Goal: Task Accomplishment & Management: Manage account settings

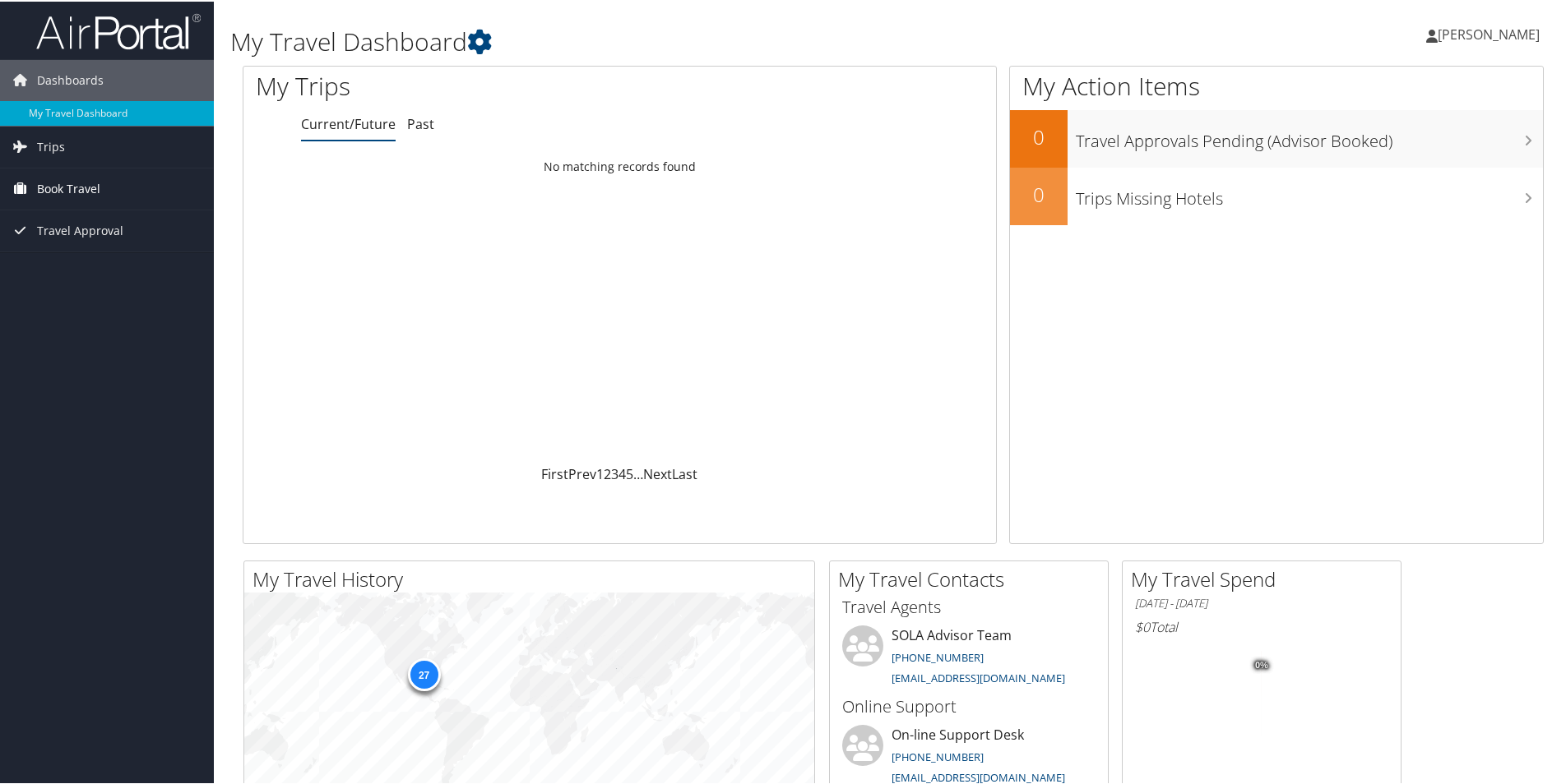
click at [44, 188] on span "Book Travel" at bounding box center [68, 188] width 64 height 41
click at [72, 242] on link "Book/Manage Online Trips" at bounding box center [107, 244] width 214 height 24
click at [1463, 33] on span "[PERSON_NAME]" at bounding box center [1489, 32] width 102 height 18
click at [1411, 142] on link "View Travel Profile" at bounding box center [1445, 146] width 183 height 28
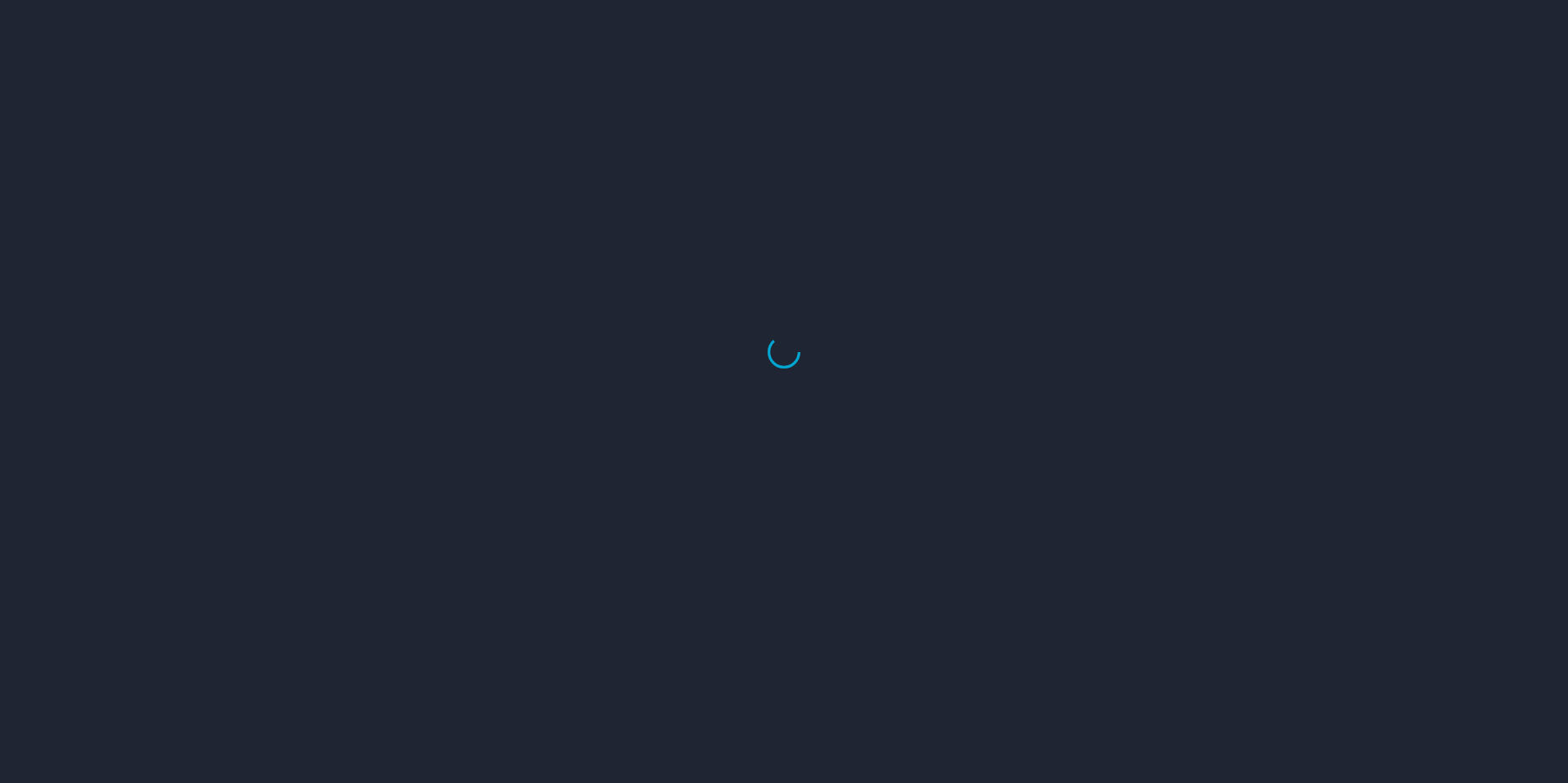
select select "US"
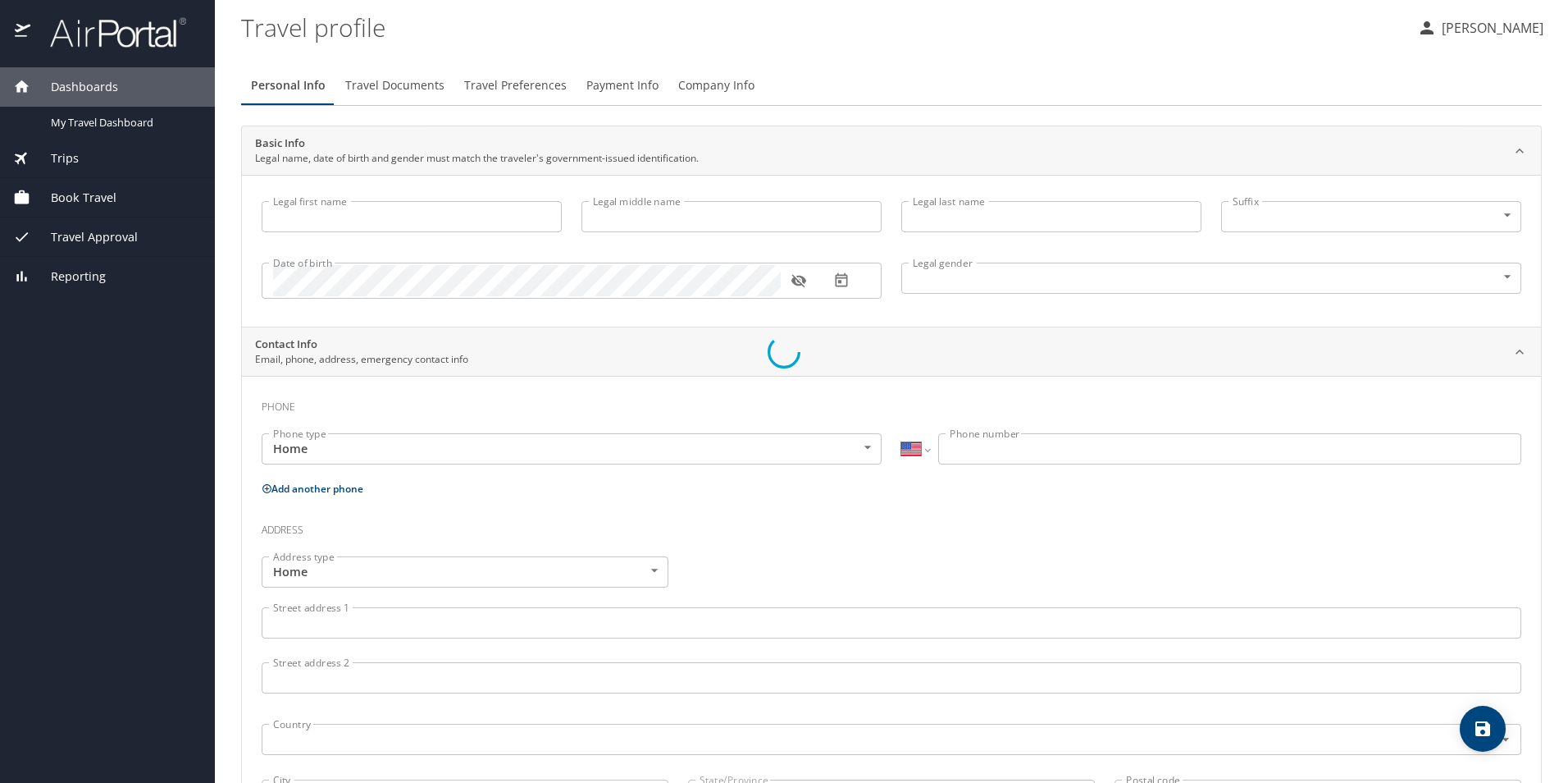
type input "Keiopee"
type input "[PERSON_NAME]"
type input "[DEMOGRAPHIC_DATA]"
select select "US"
select select "IR"
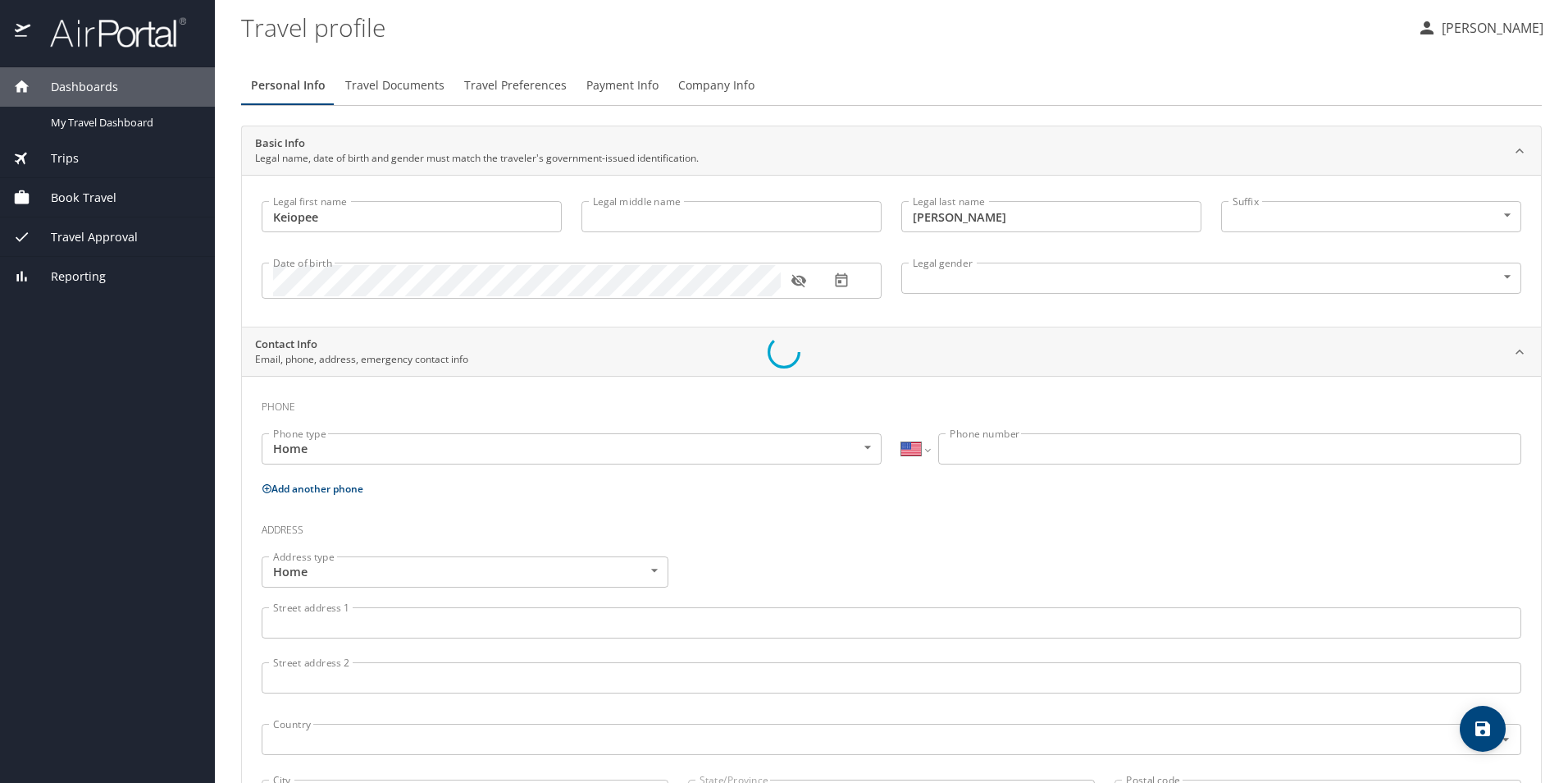
select select "IR"
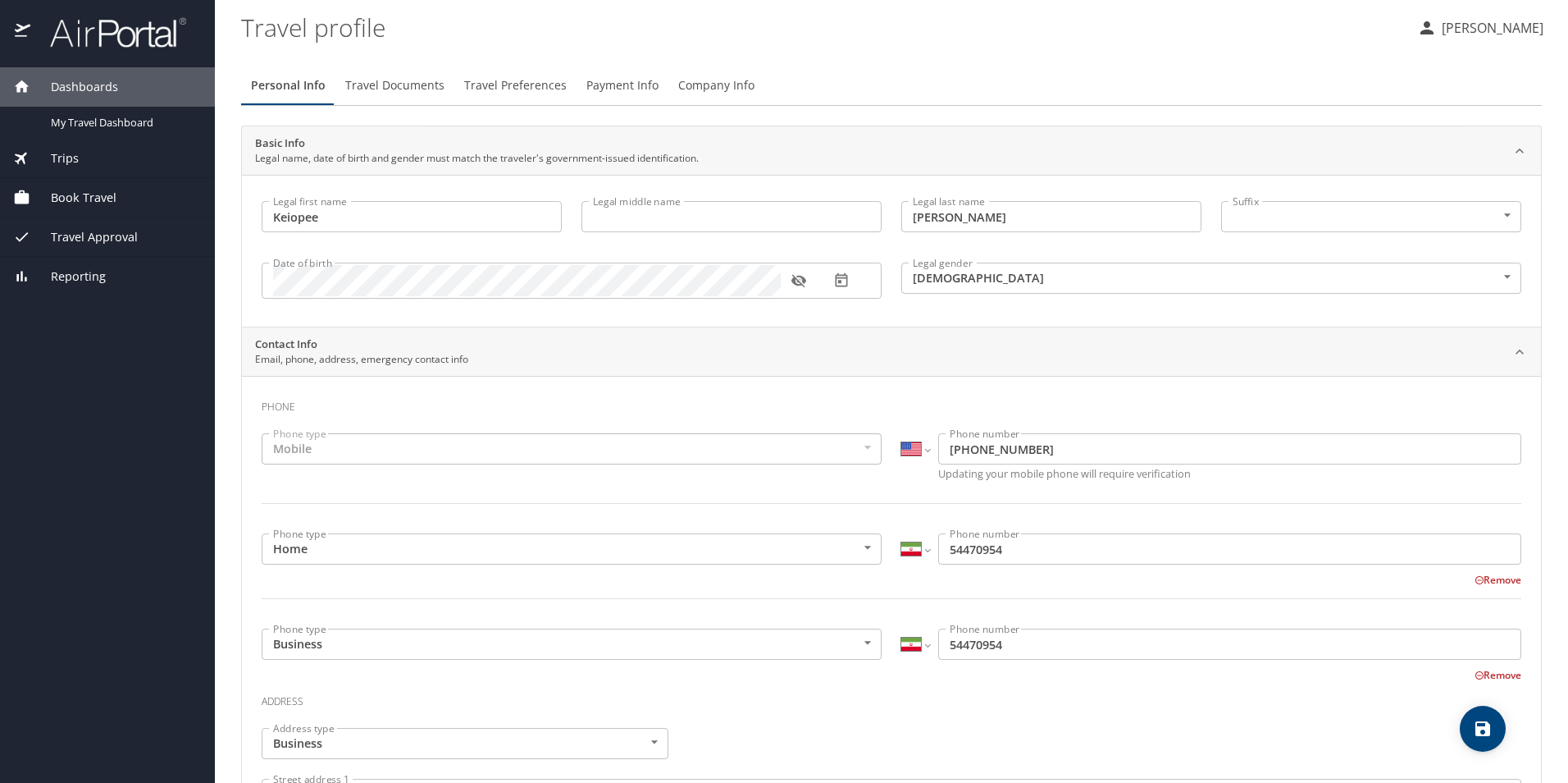
scroll to position [82, 0]
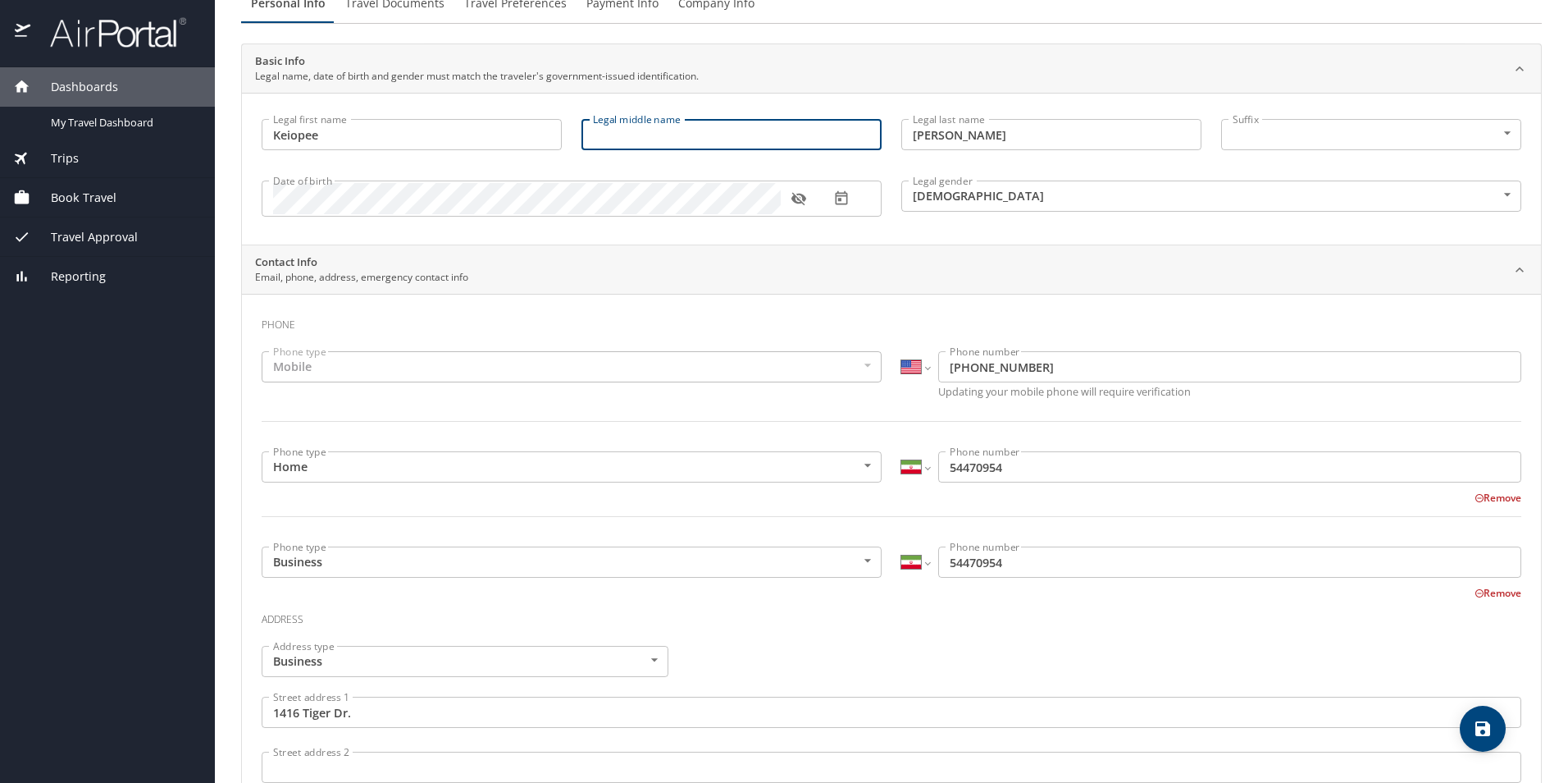
click at [608, 137] on input "Legal middle name" at bounding box center [732, 135] width 301 height 31
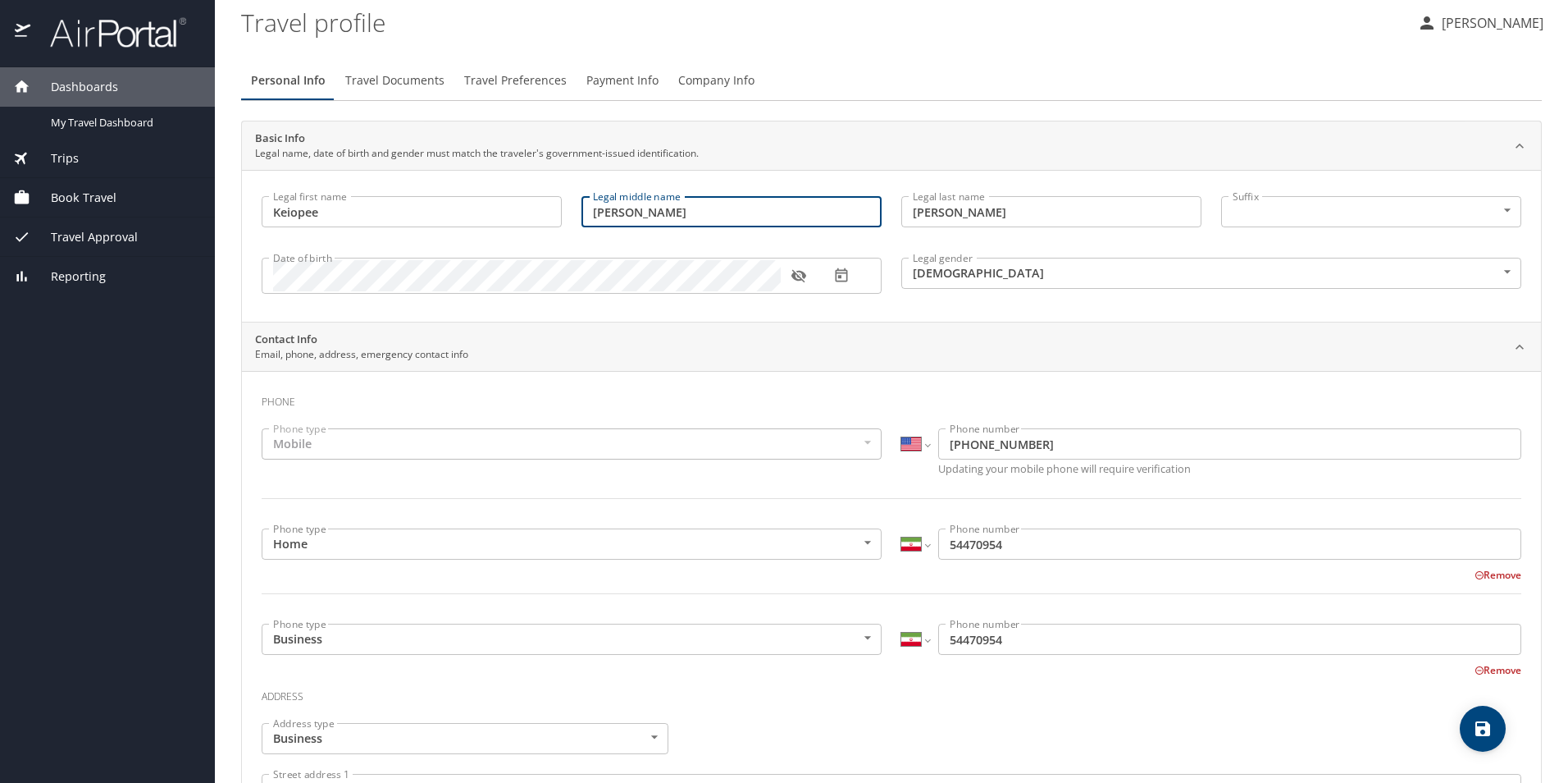
scroll to position [0, 0]
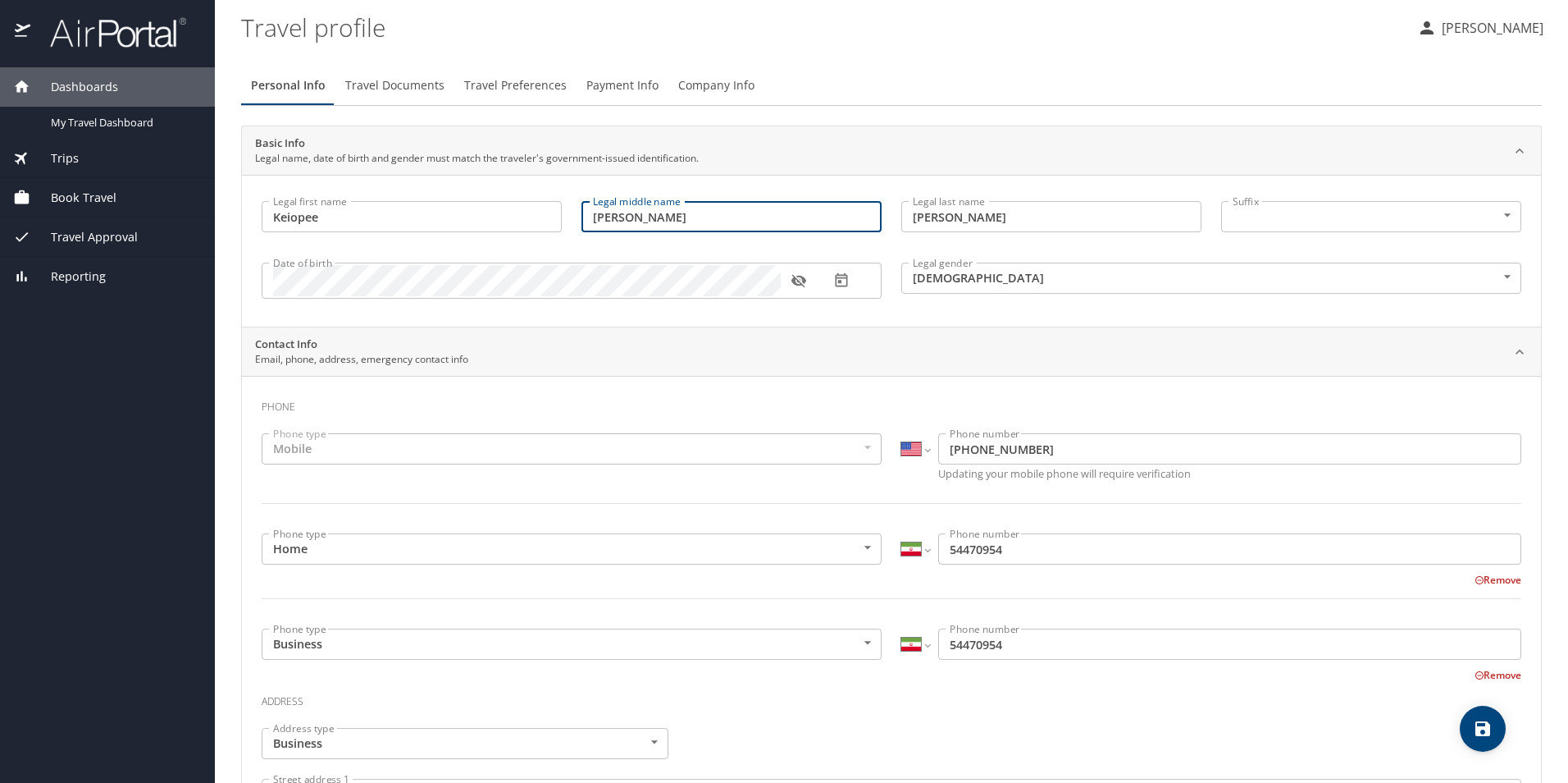
type input "Skidmore"
click at [396, 88] on span "Travel Documents" at bounding box center [395, 85] width 100 height 21
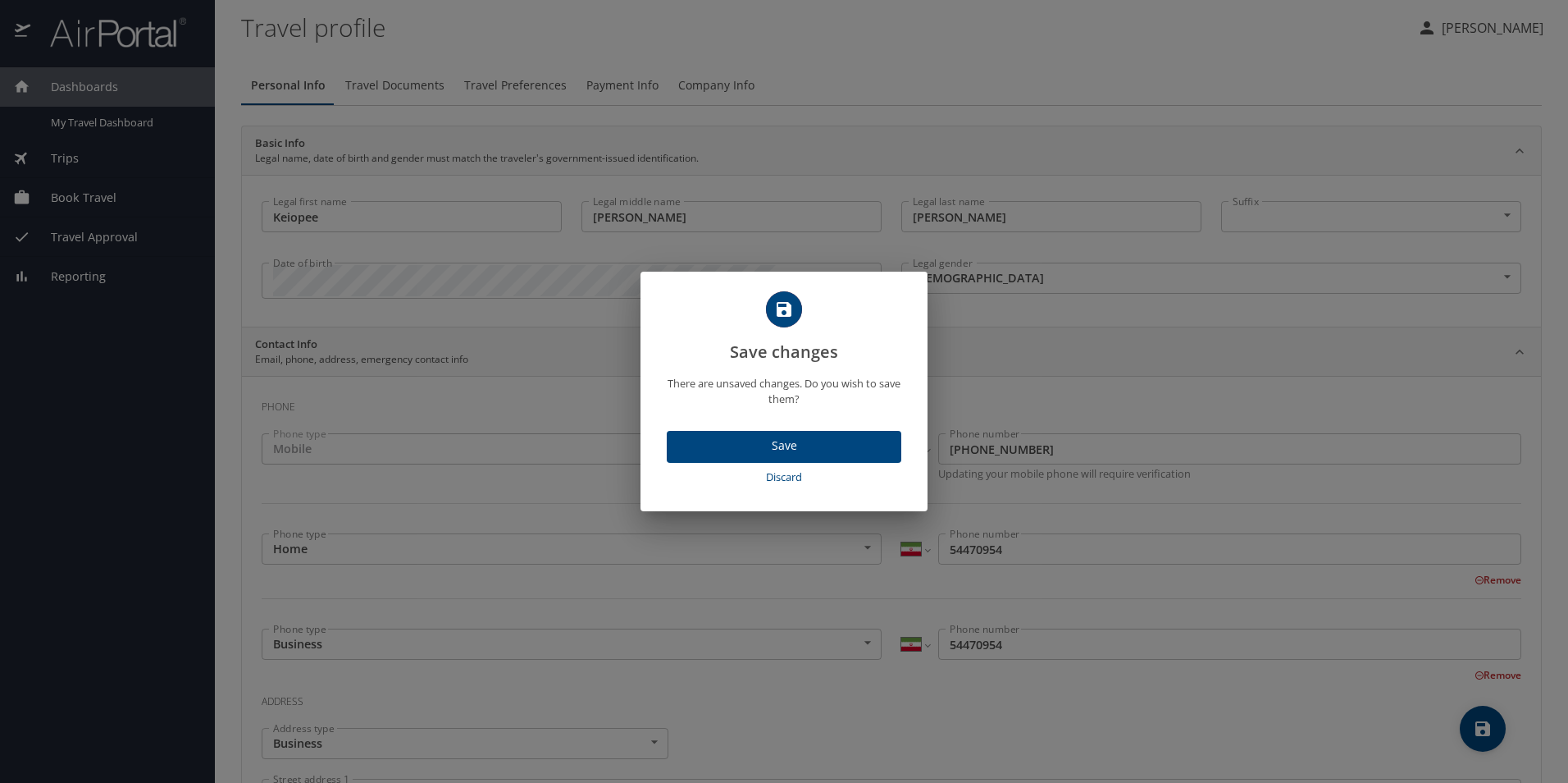
click at [738, 433] on button "Save" at bounding box center [784, 446] width 234 height 32
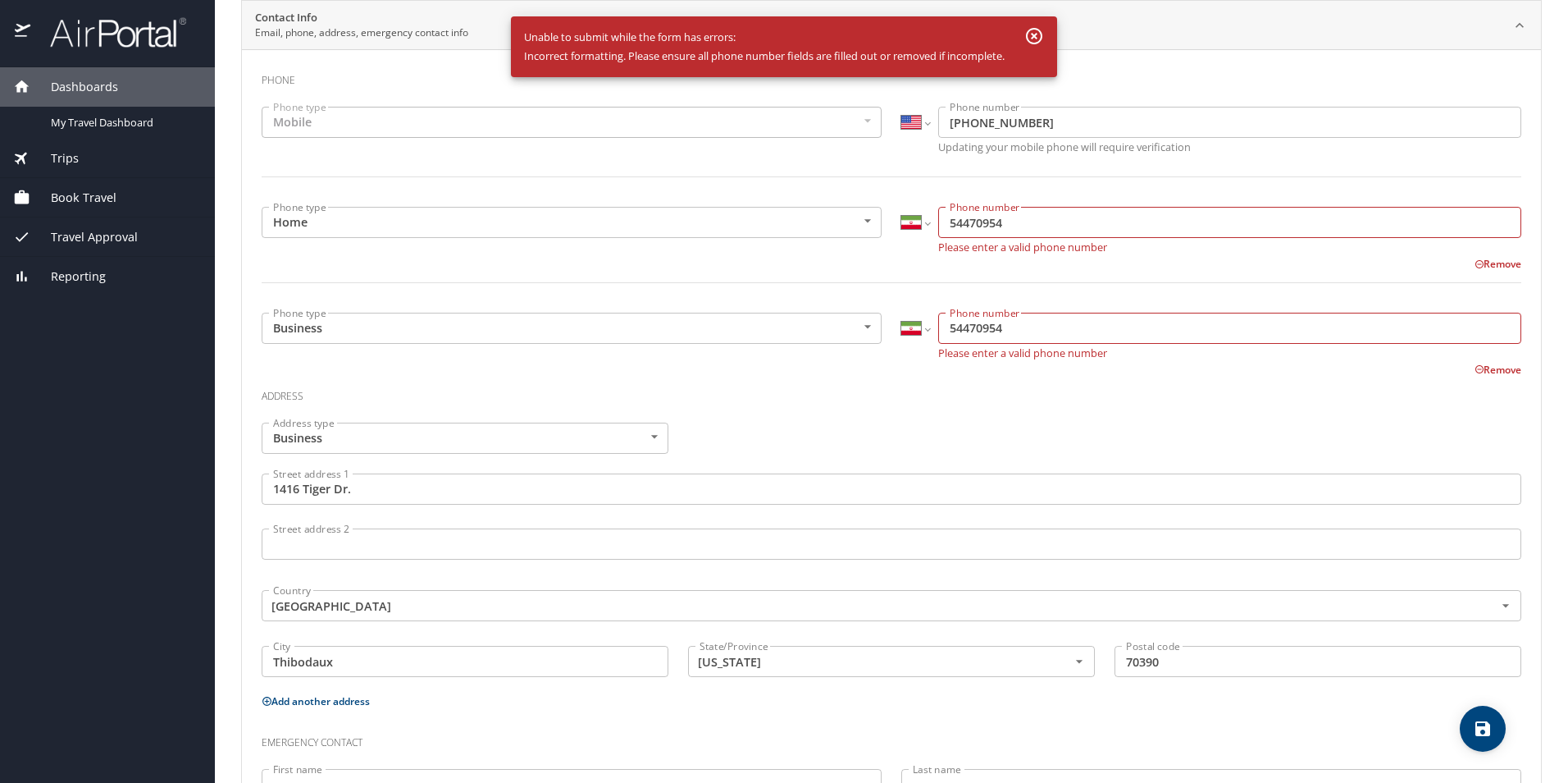
scroll to position [328, 0]
click at [1484, 724] on icon "save" at bounding box center [1483, 728] width 20 height 20
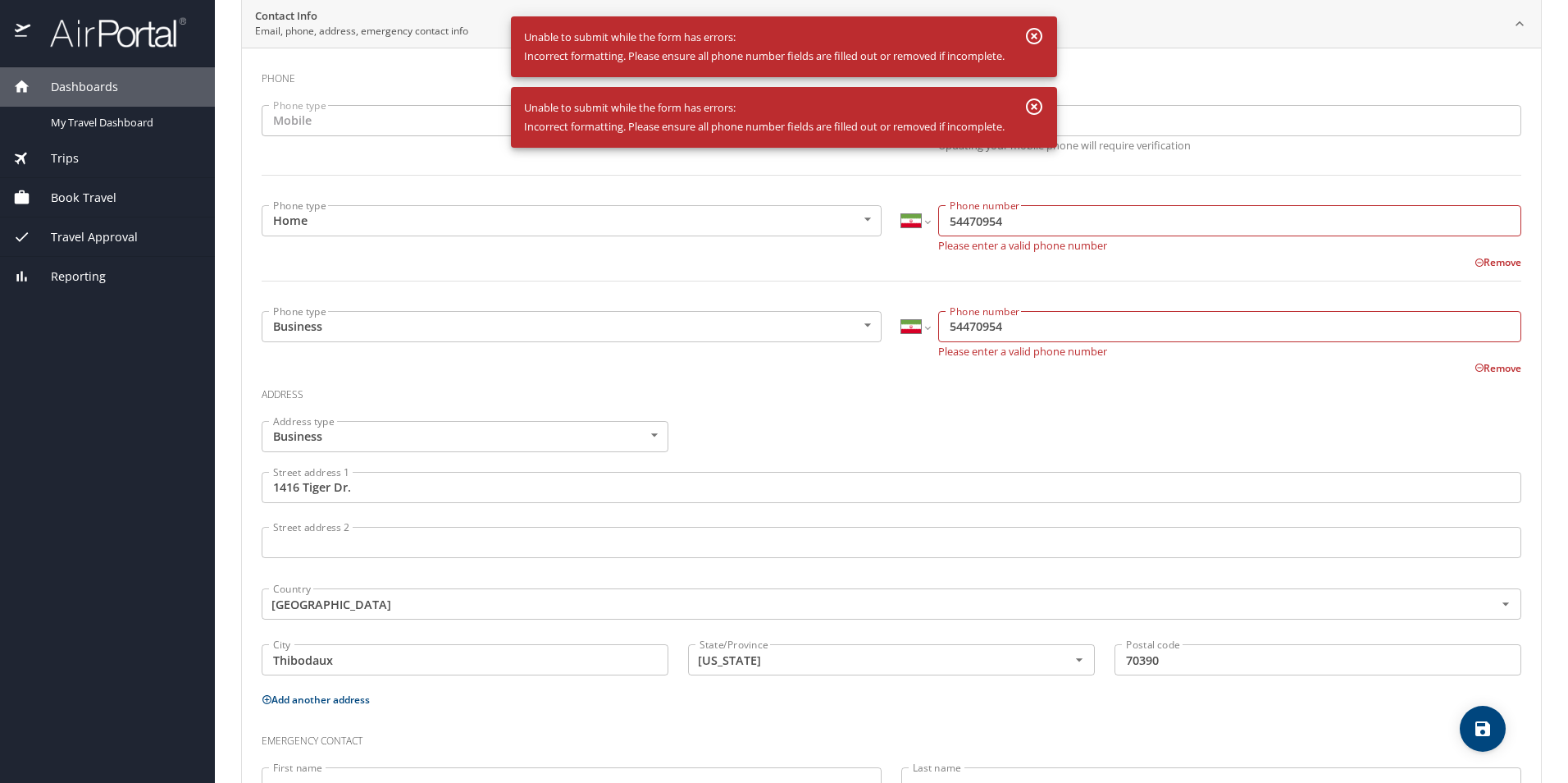
click at [1030, 33] on icon "button" at bounding box center [1034, 36] width 17 height 17
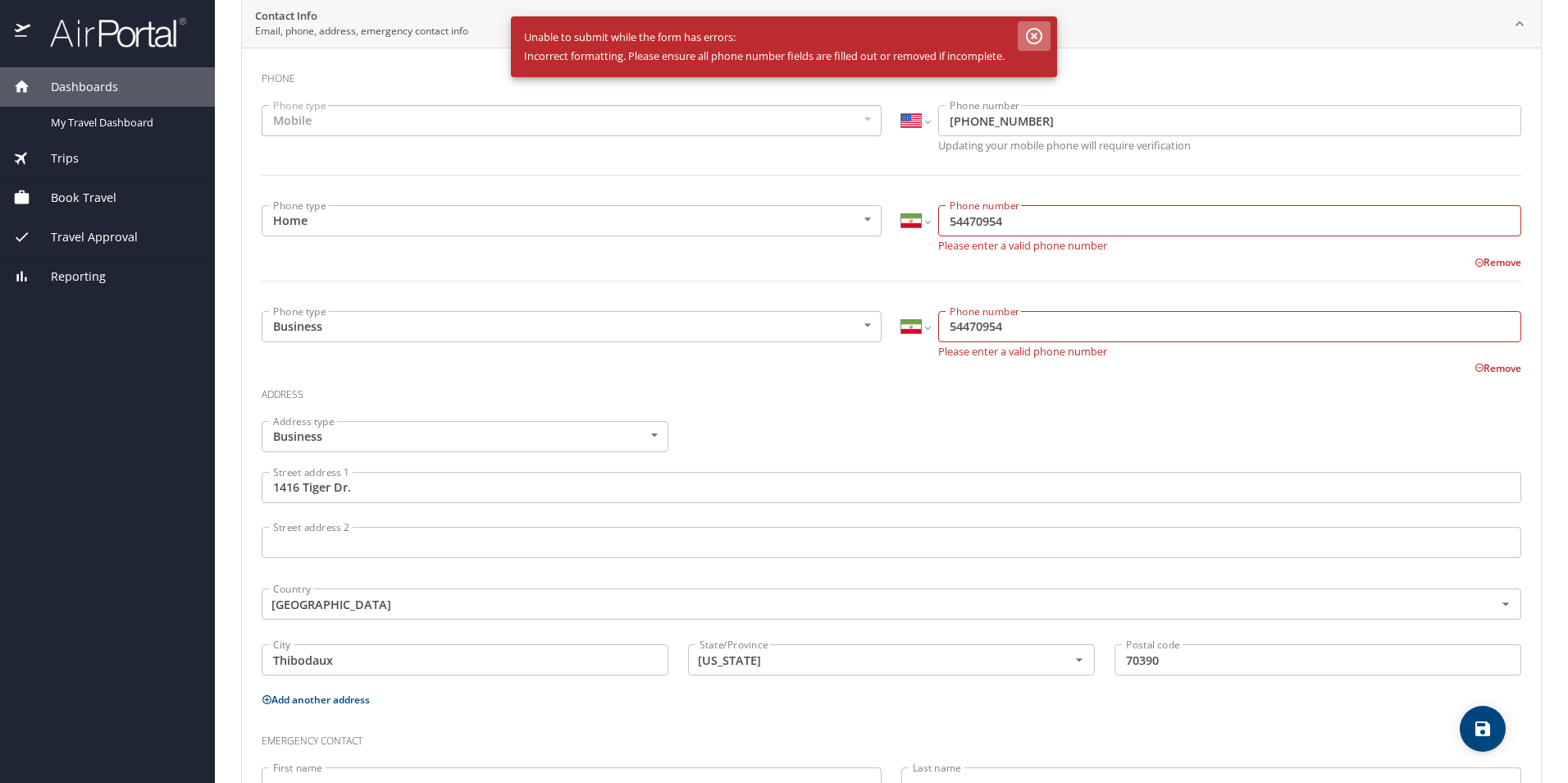
click at [1038, 38] on icon "button" at bounding box center [1034, 36] width 17 height 17
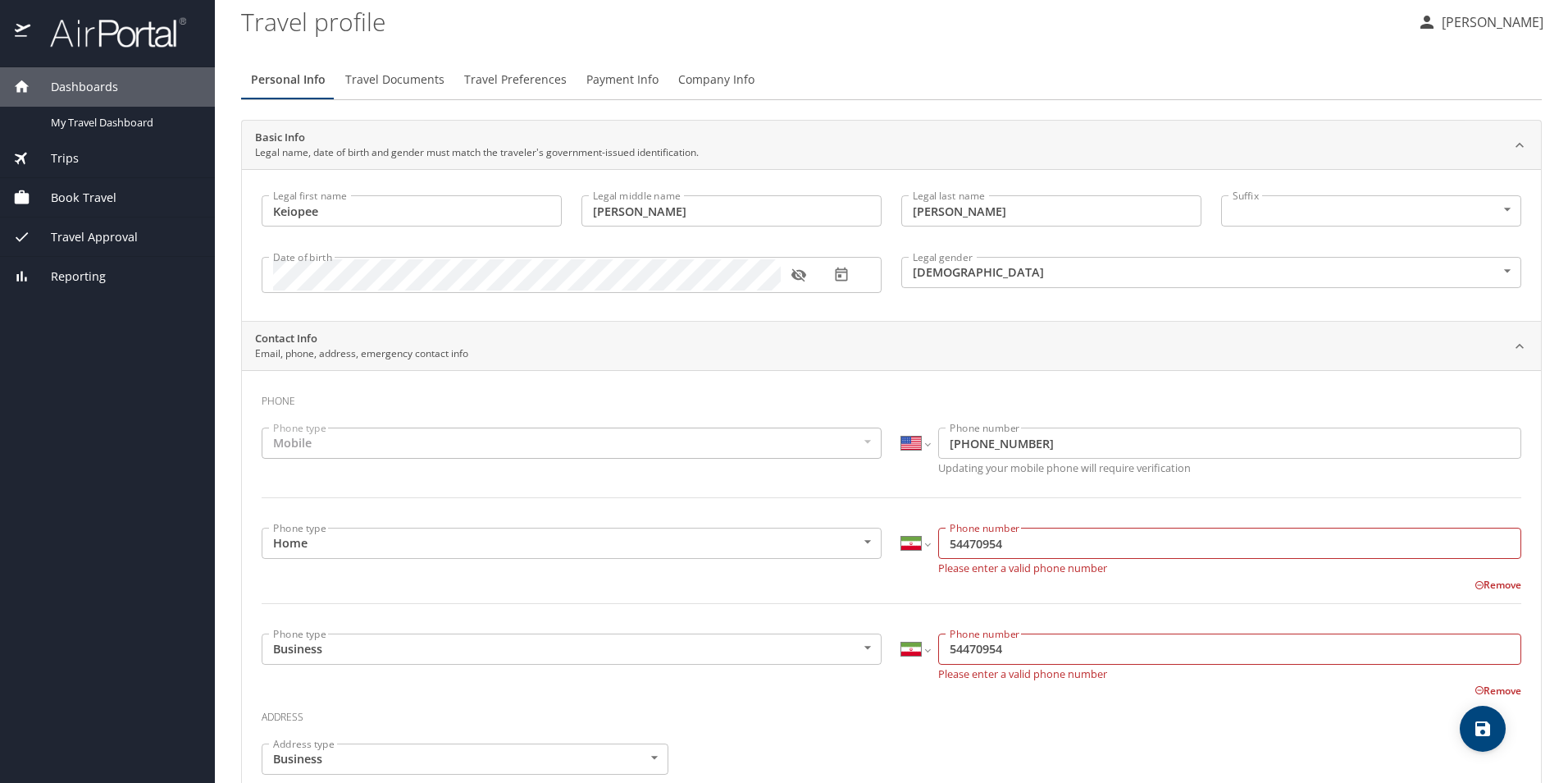
scroll to position [0, 0]
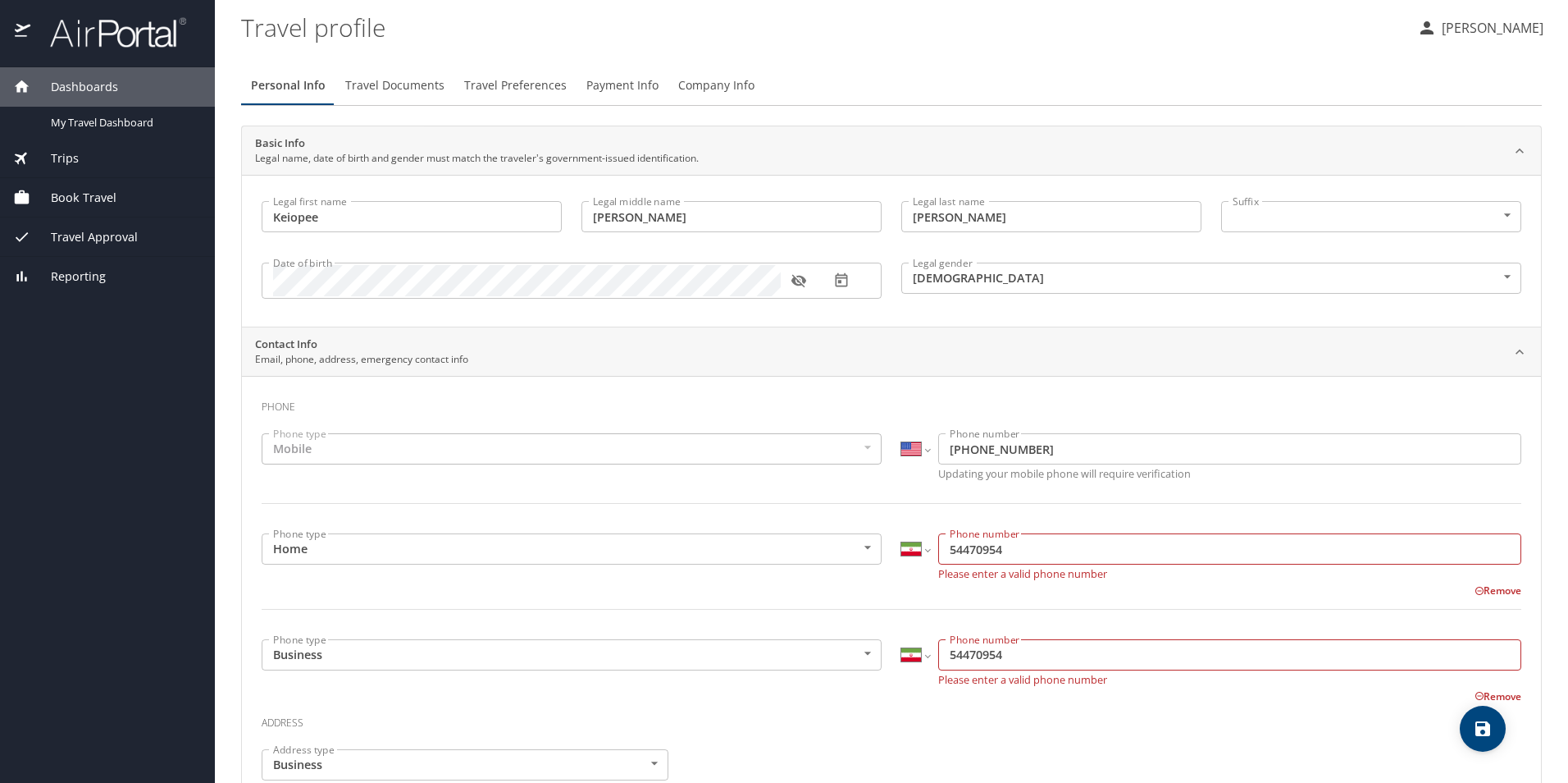
click at [583, 334] on div "Contact Info Email, phone, address, emergency contact info" at bounding box center [892, 351] width 1300 height 49
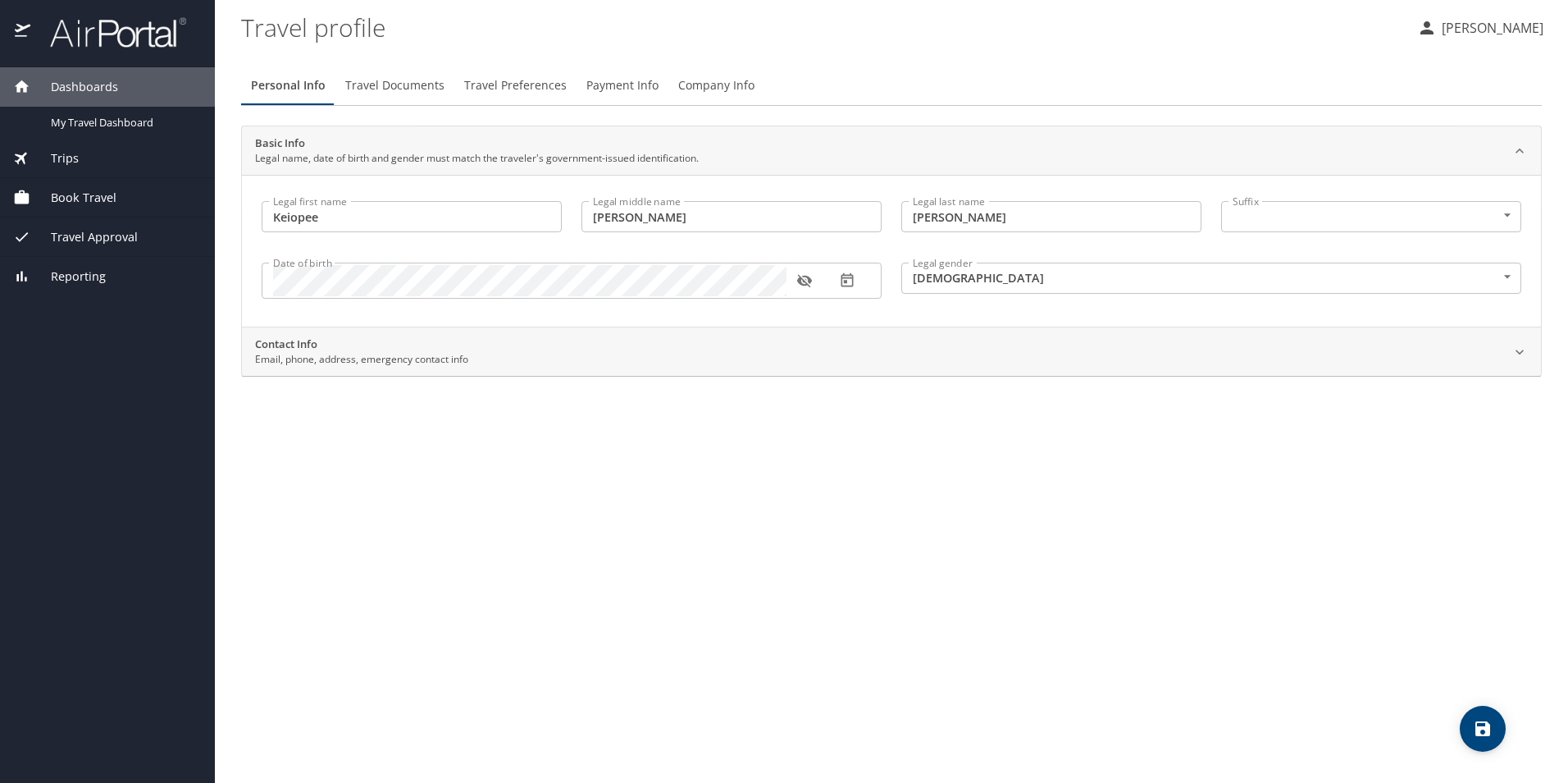
click at [702, 355] on div "Contact Info Email, phone, address, emergency contact info" at bounding box center [878, 352] width 1247 height 31
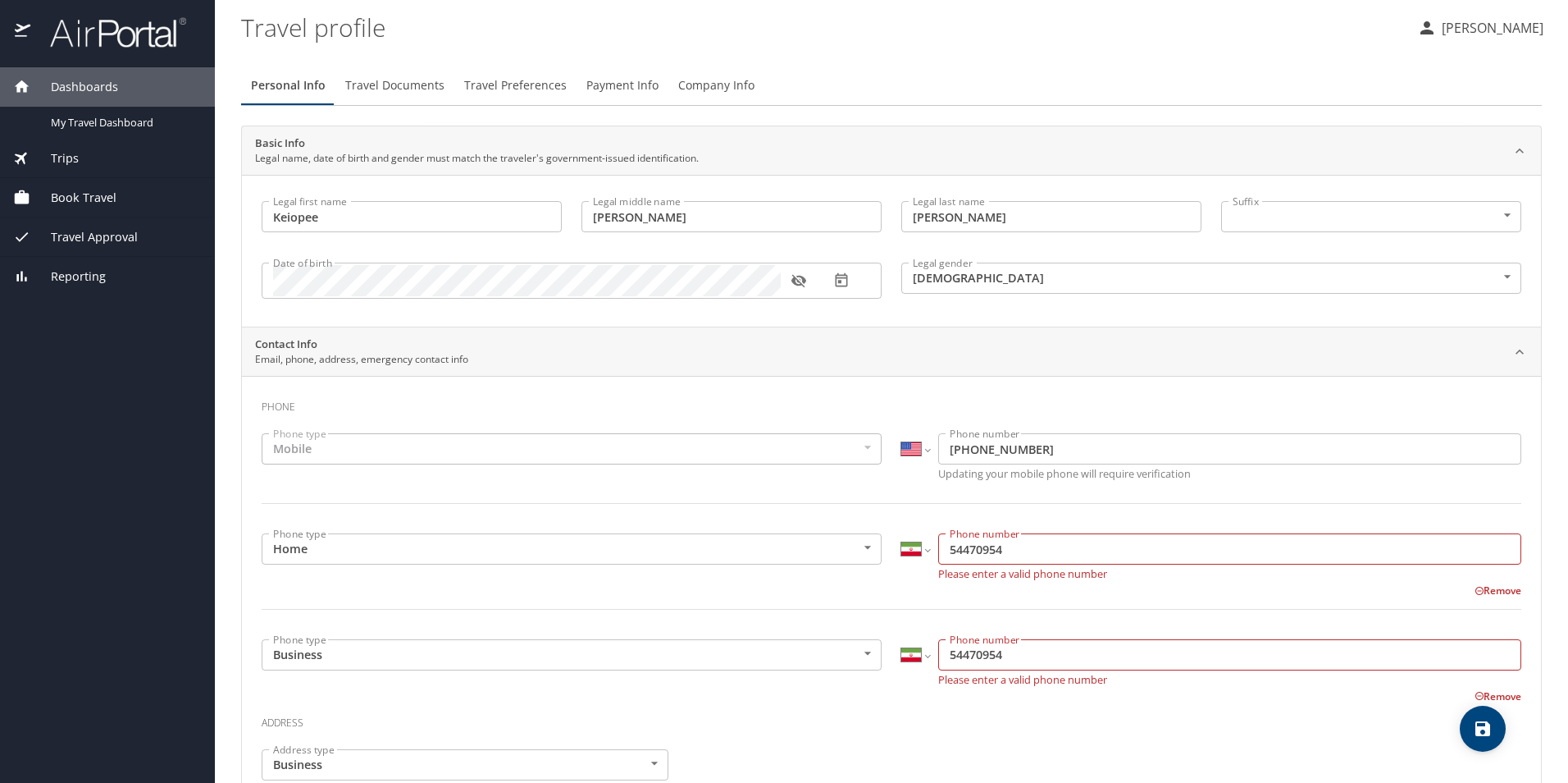
click at [403, 85] on span "Travel Documents" at bounding box center [395, 85] width 100 height 21
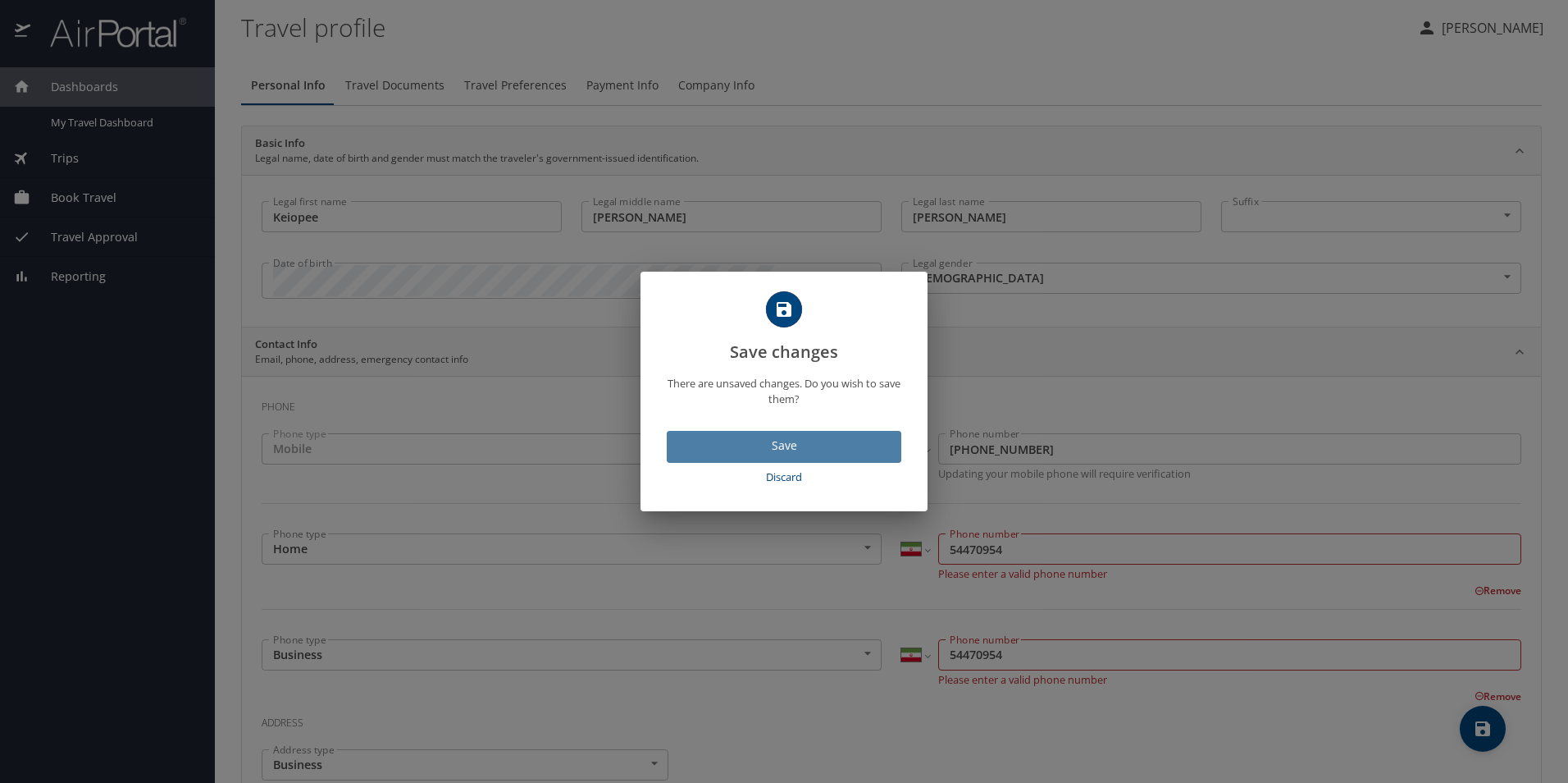
click at [757, 444] on span "Save" at bounding box center [784, 445] width 209 height 21
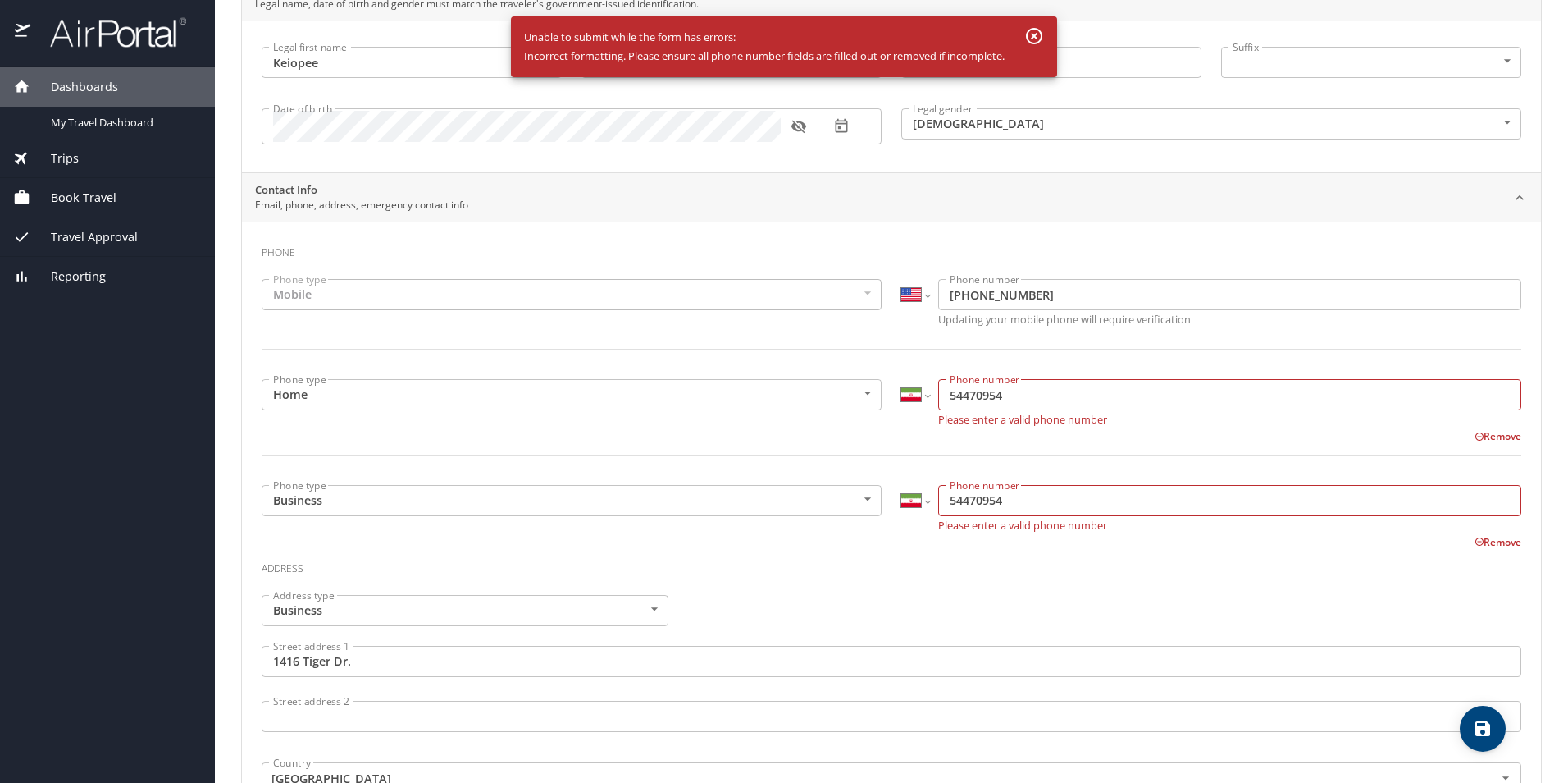
scroll to position [164, 0]
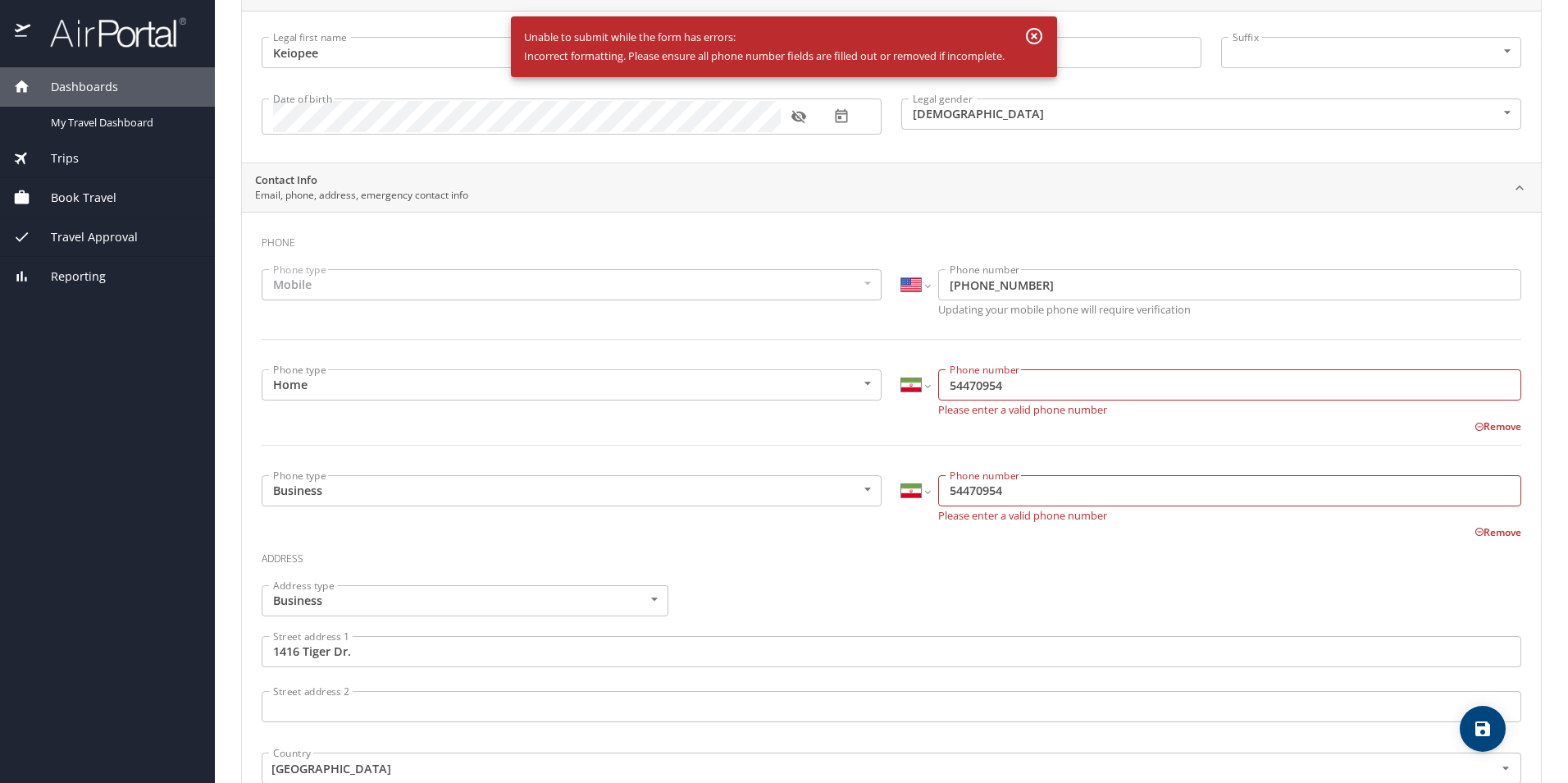
click at [1008, 385] on input "54470954" at bounding box center [1230, 385] width 583 height 31
drag, startPoint x: 1007, startPoint y: 385, endPoint x: 929, endPoint y: 384, distance: 78.0
click at [939, 384] on input "54470954" at bounding box center [1230, 385] width 583 height 31
drag, startPoint x: 1002, startPoint y: 487, endPoint x: 946, endPoint y: 487, distance: 56.0
click at [946, 487] on input "54470954" at bounding box center [1230, 491] width 583 height 31
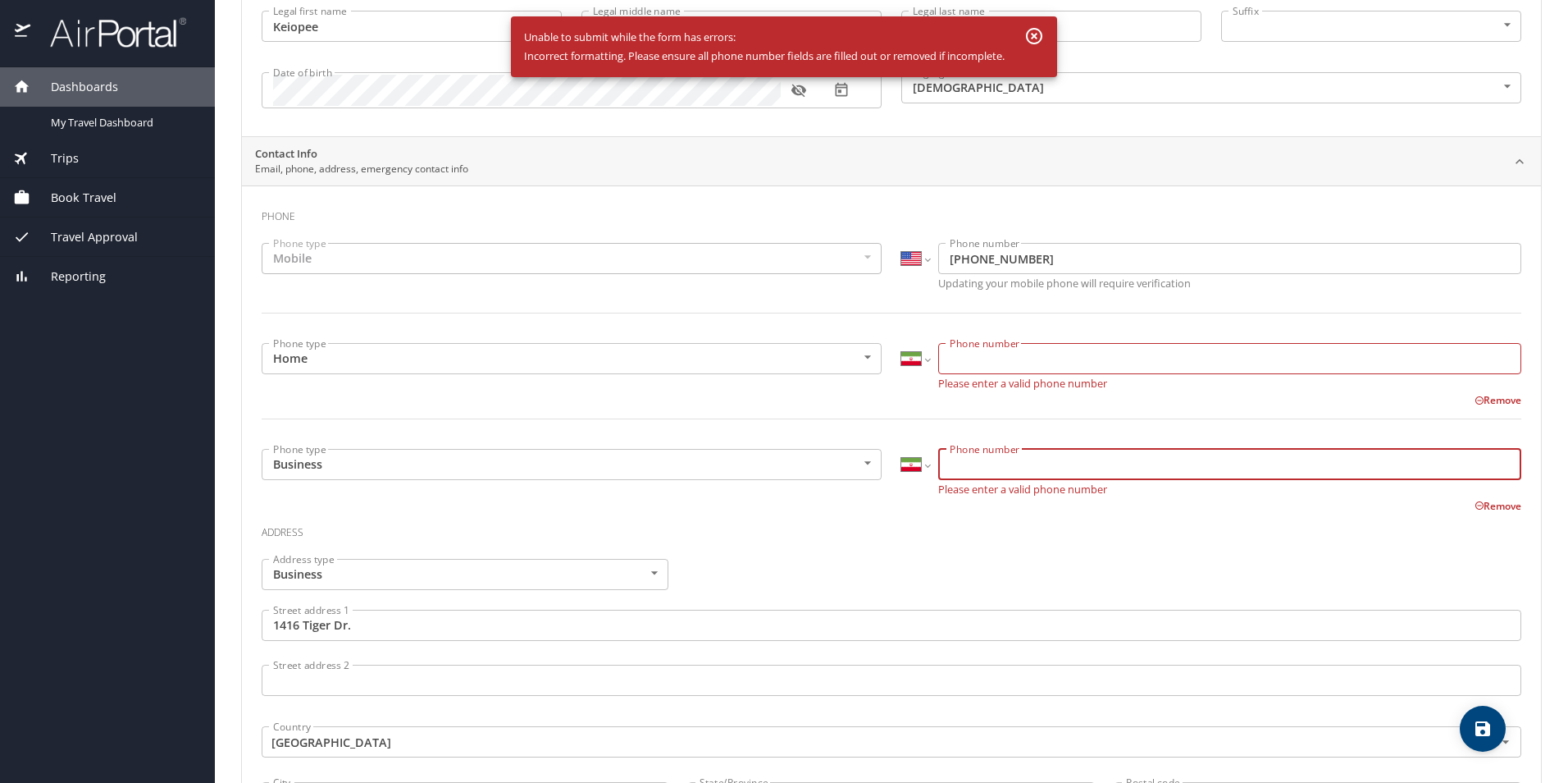
scroll to position [246, 0]
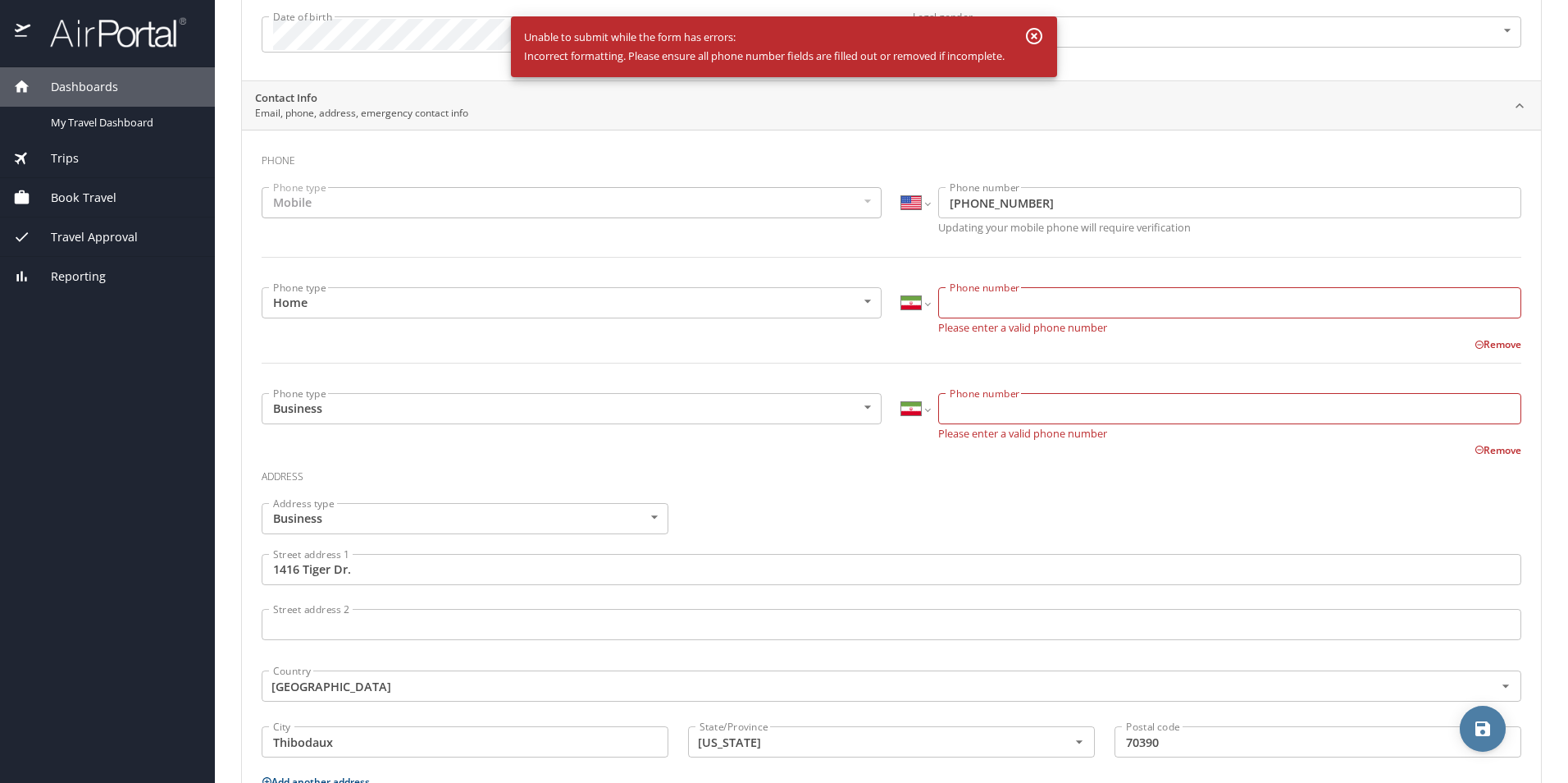
click at [1484, 721] on icon "save" at bounding box center [1483, 728] width 20 height 20
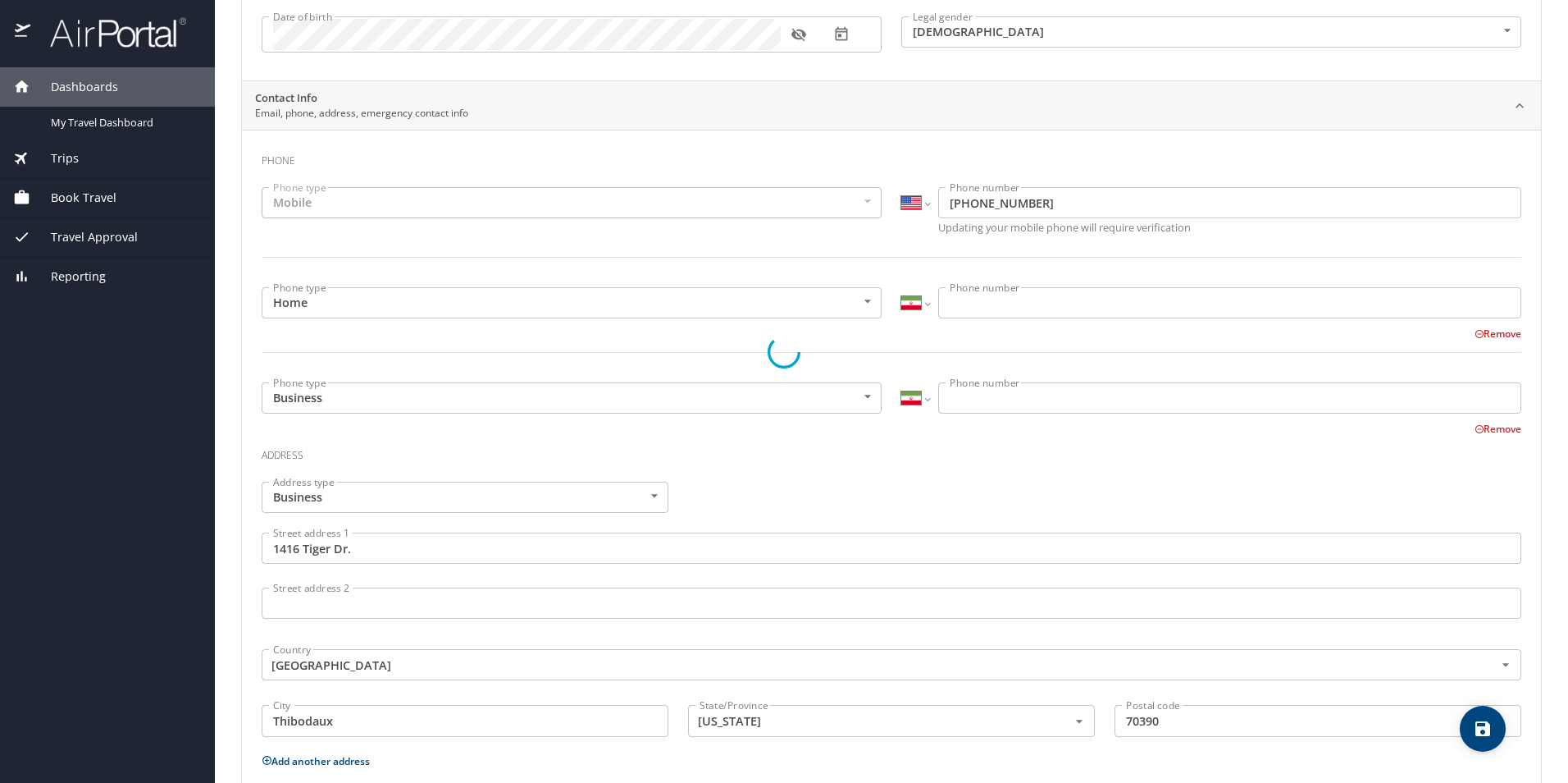
select select "US"
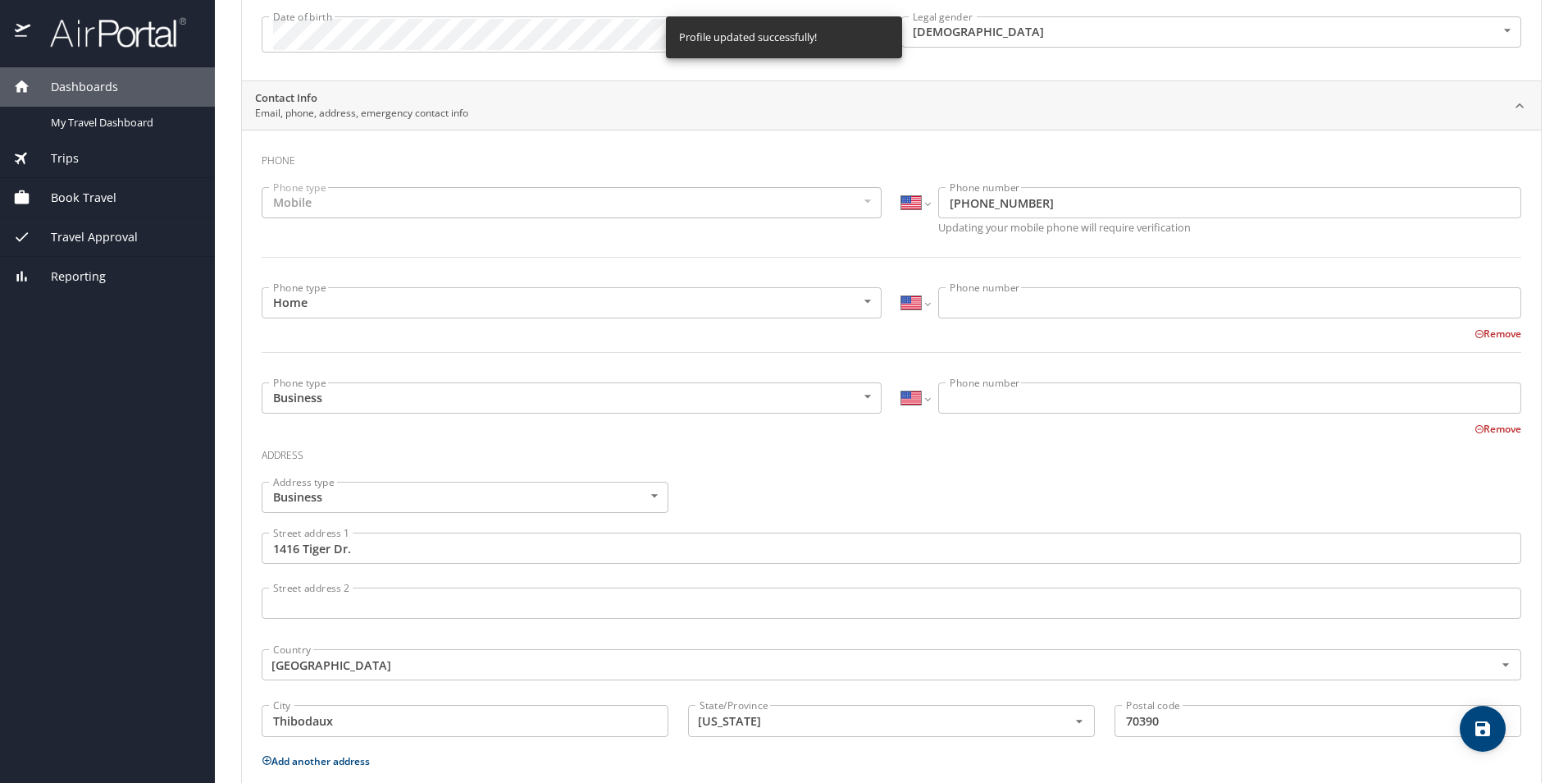
select select "US"
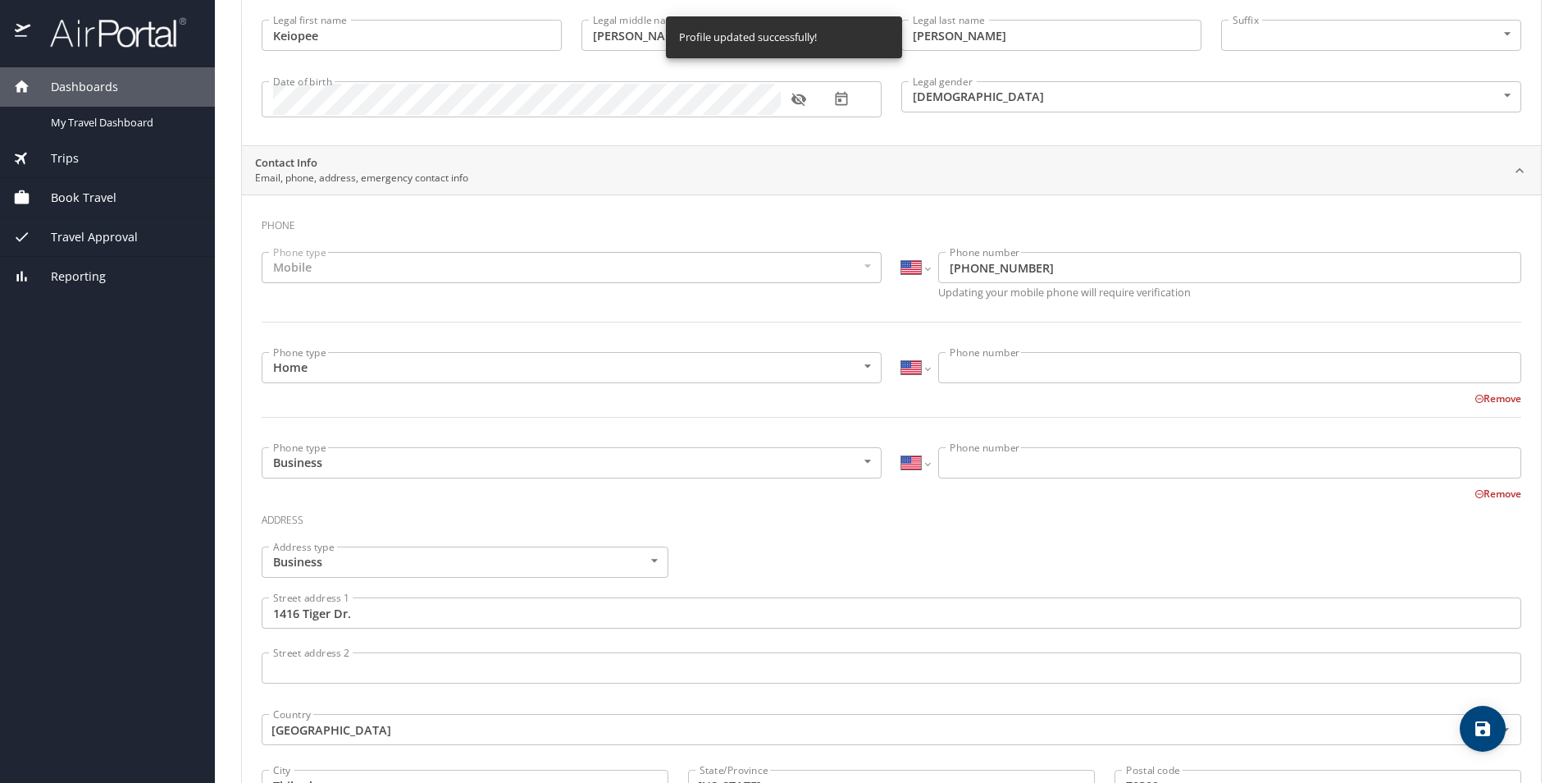
scroll to position [0, 0]
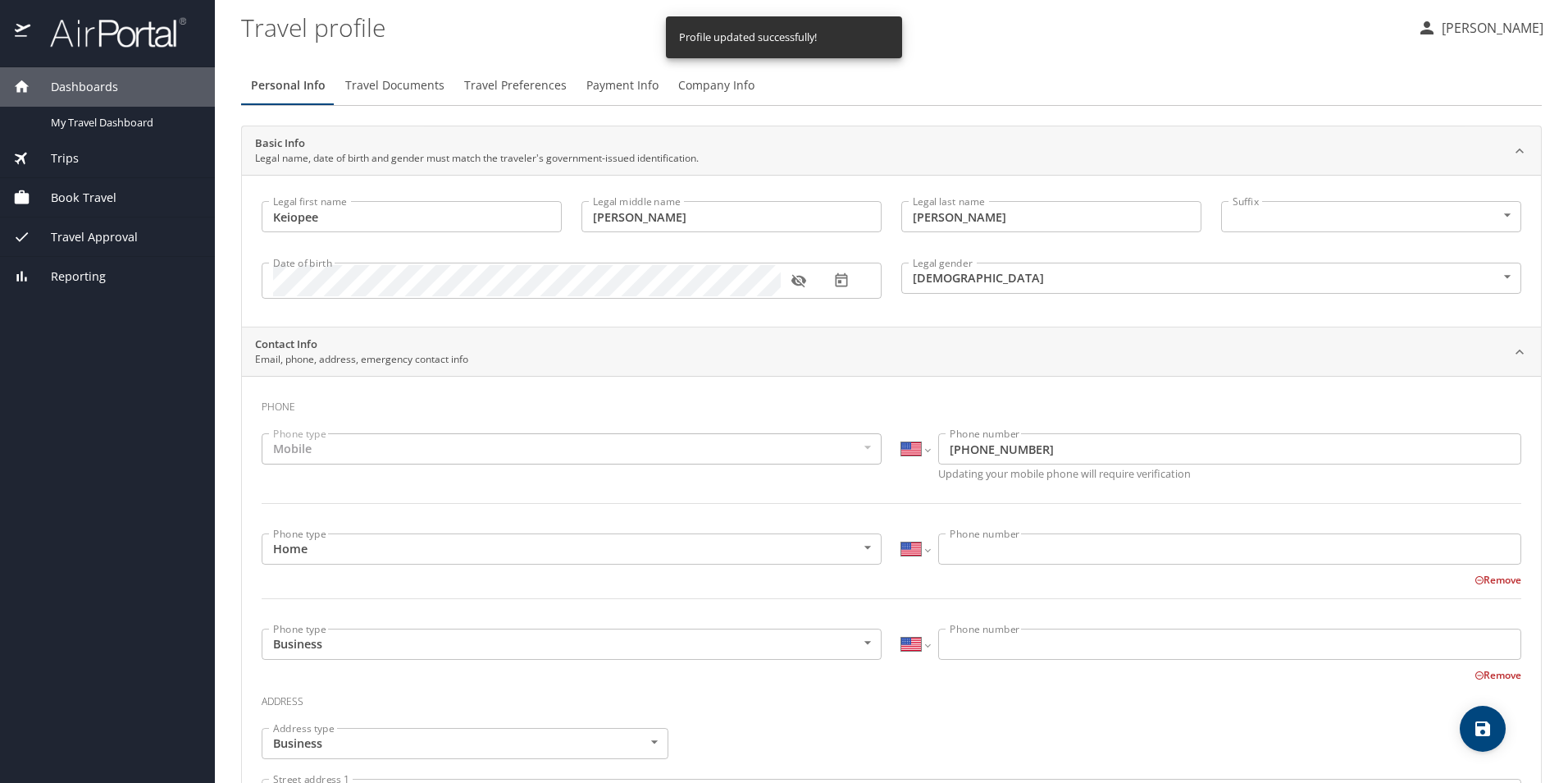
click at [412, 90] on span "Travel Documents" at bounding box center [395, 85] width 100 height 21
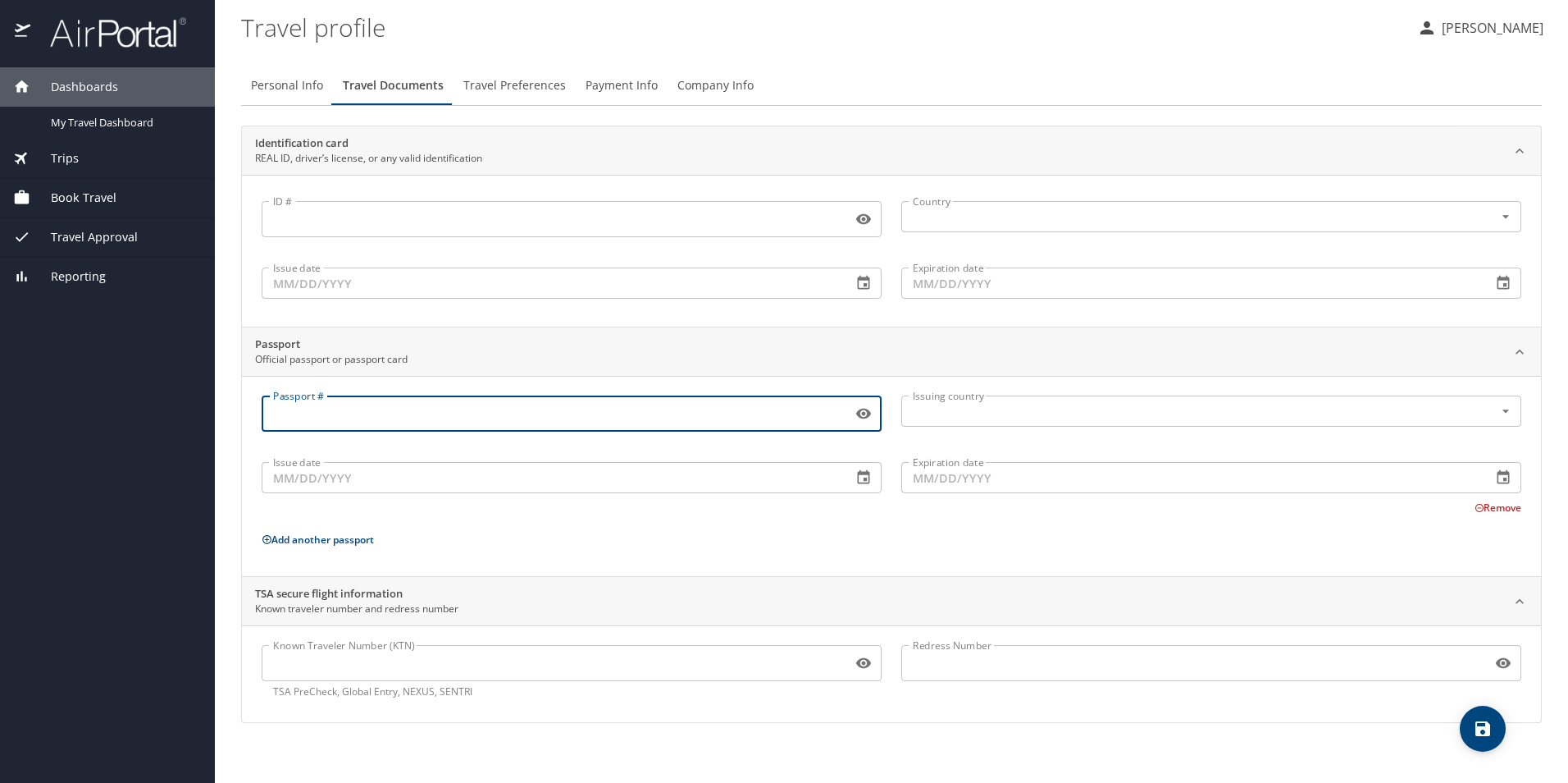
click at [265, 415] on input "Passport #" at bounding box center [553, 414] width 584 height 31
